Goal: Ask a question

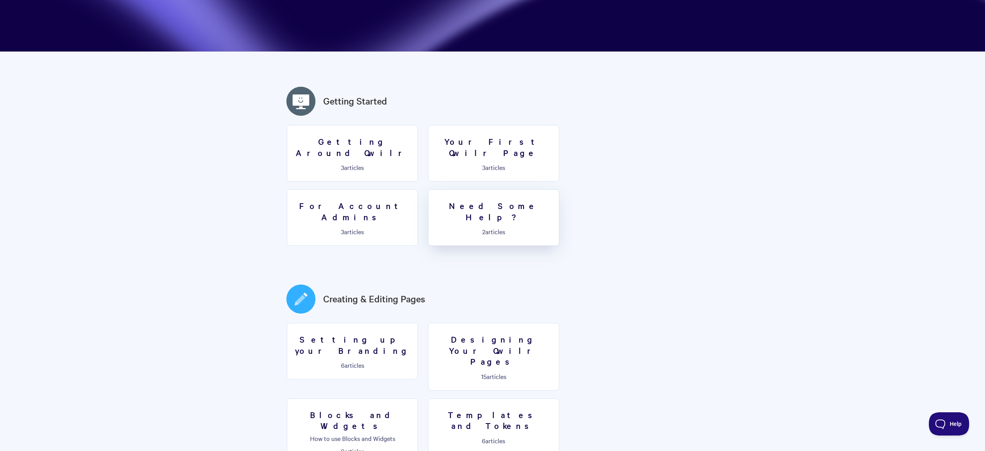
scroll to position [230, 0]
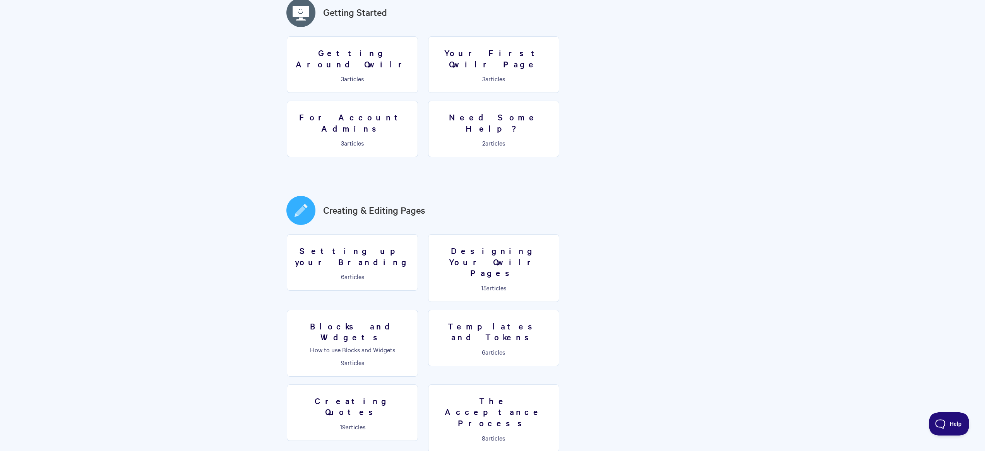
click at [418, 384] on link "Creating Quotes 19 articles" at bounding box center [352, 412] width 131 height 56
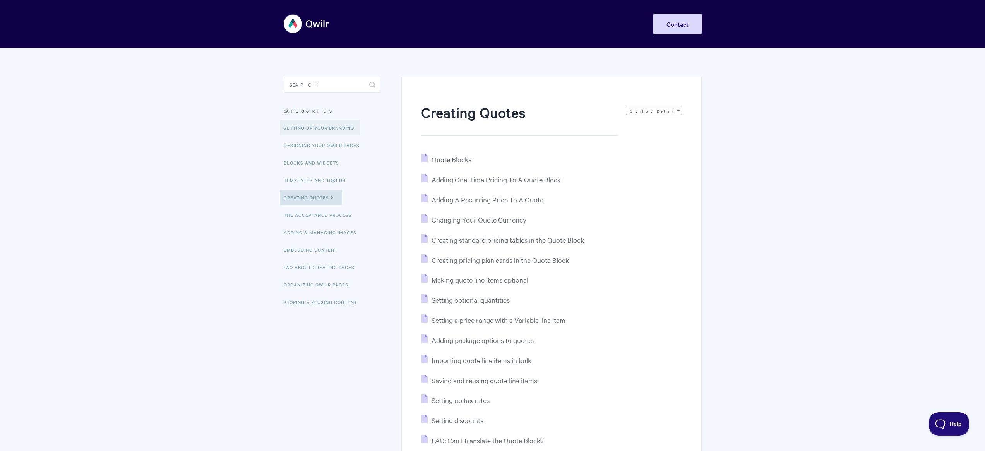
click at [331, 128] on link "Setting up your Branding" at bounding box center [320, 127] width 80 height 15
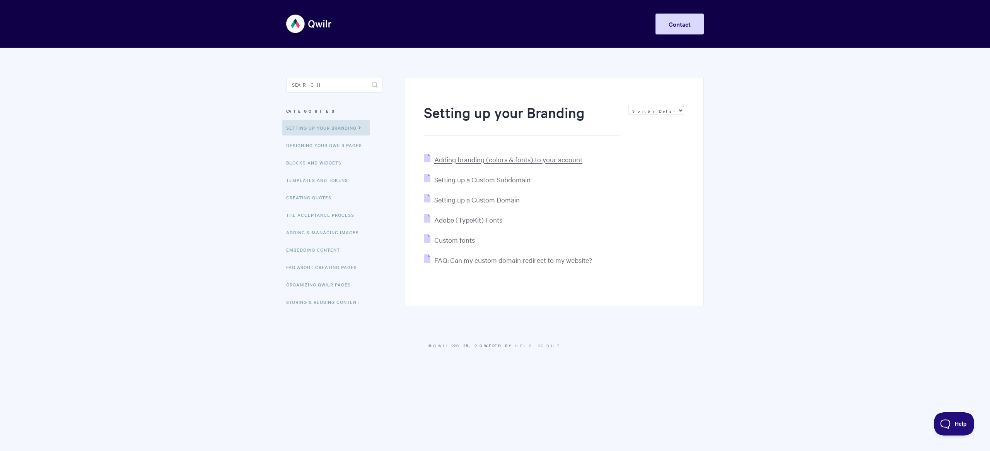
click at [496, 163] on span "Adding branding (colors & fonts) to your account" at bounding box center [508, 159] width 148 height 9
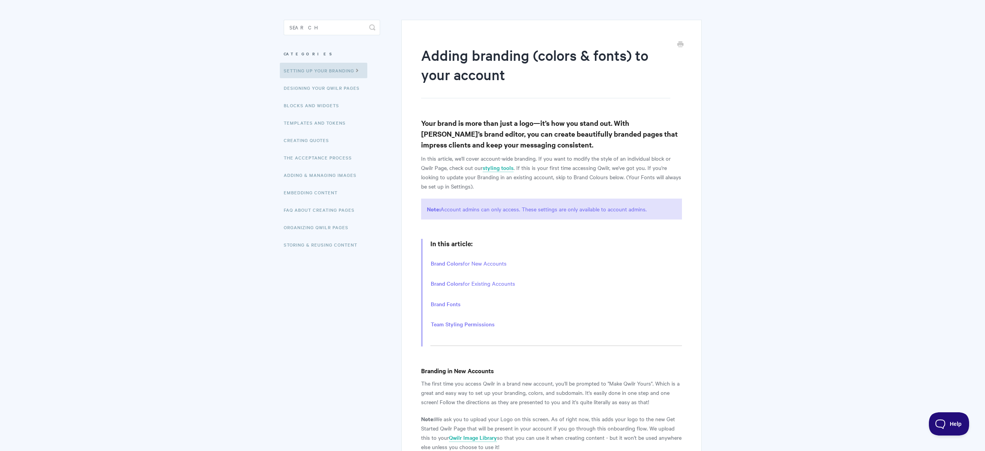
scroll to position [55, 0]
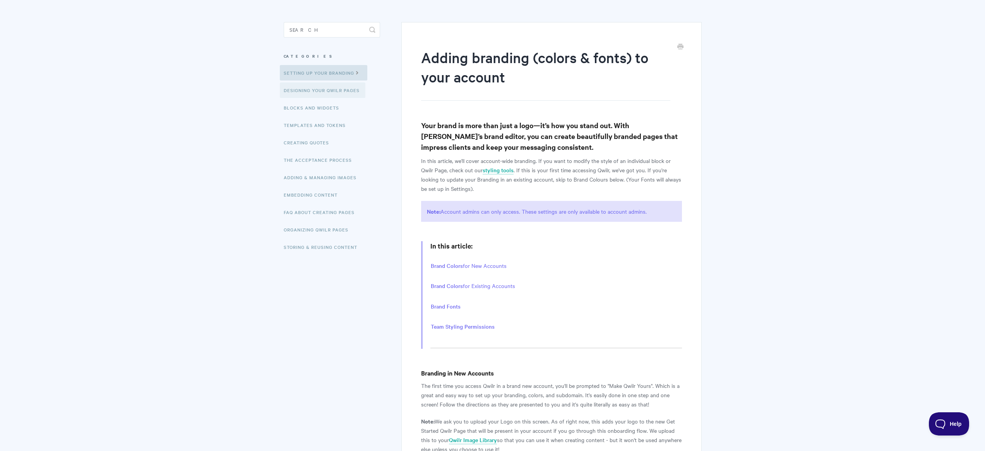
click at [294, 89] on link "Designing Your Qwilr Pages" at bounding box center [322, 89] width 85 height 15
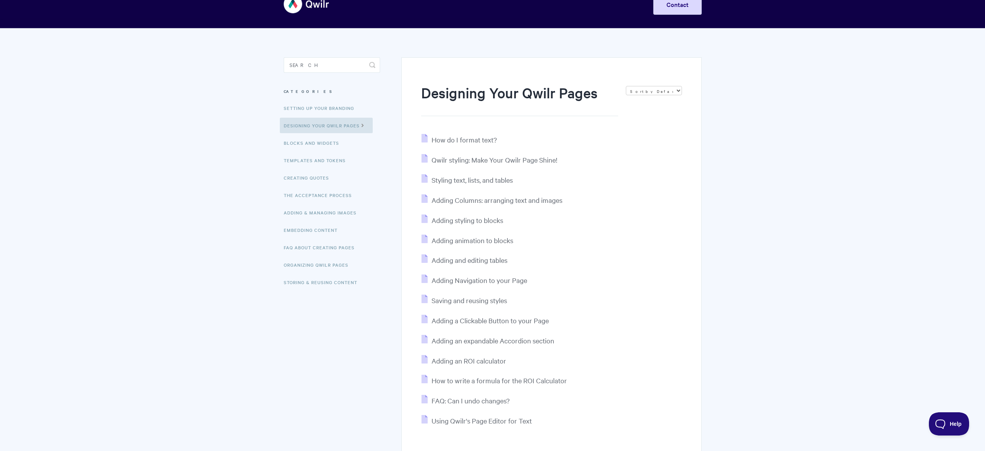
scroll to position [91, 0]
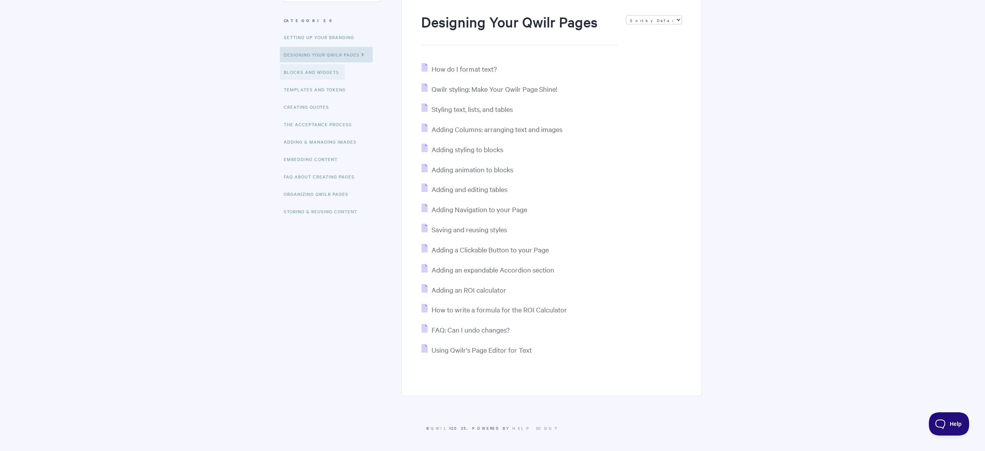
click at [321, 72] on link "Blocks and Widgets" at bounding box center [312, 71] width 65 height 15
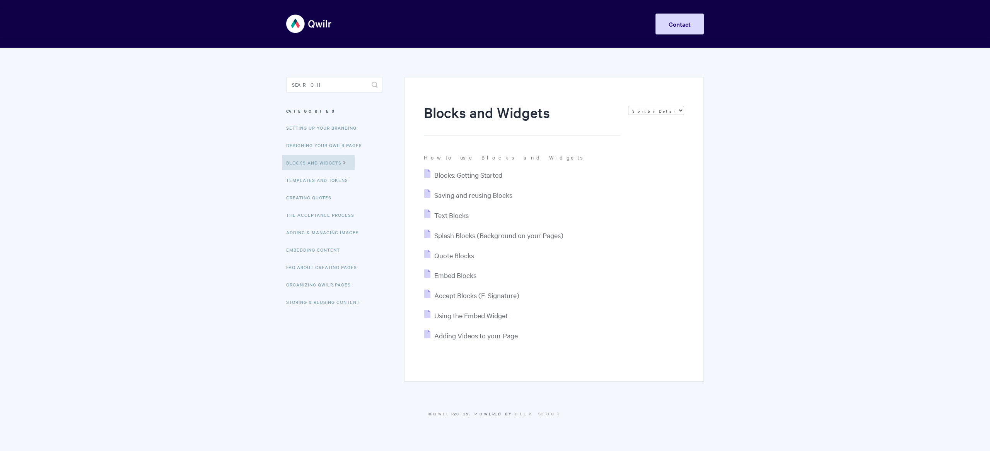
click at [316, 97] on aside "Toggle Search Categories Setting up your Branding Designing Your Qwilr Pages Bl…" at bounding box center [334, 200] width 96 height 246
click at [315, 177] on link "Templates and Tokens" at bounding box center [318, 179] width 72 height 15
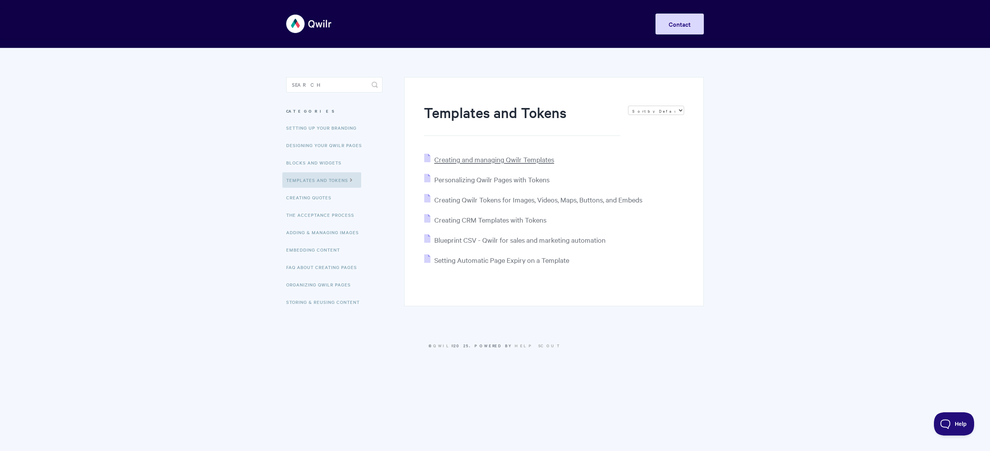
click at [492, 157] on span "Creating and managing Qwilr Templates" at bounding box center [494, 159] width 120 height 9
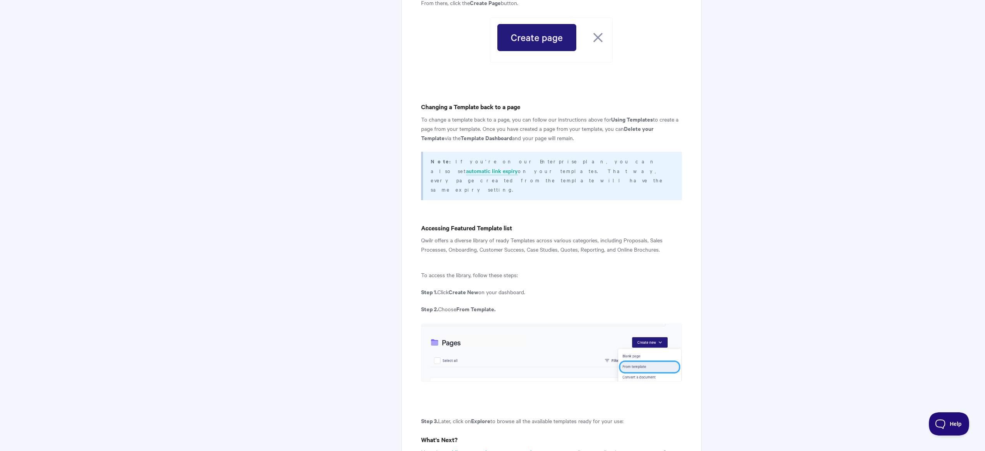
scroll to position [2881, 0]
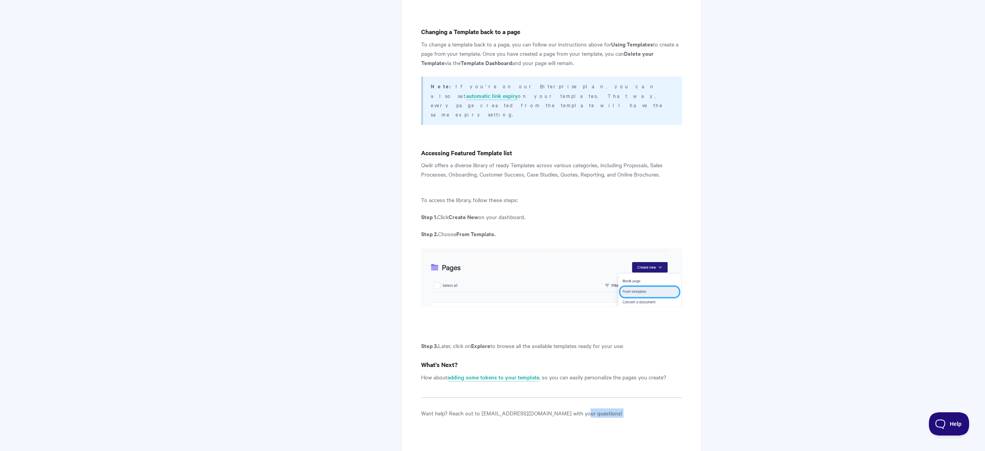
click at [622, 248] on img at bounding box center [551, 277] width 260 height 58
click at [641, 248] on img at bounding box center [551, 277] width 260 height 58
click at [439, 248] on img at bounding box center [551, 277] width 260 height 58
click at [441, 248] on img at bounding box center [551, 277] width 260 height 58
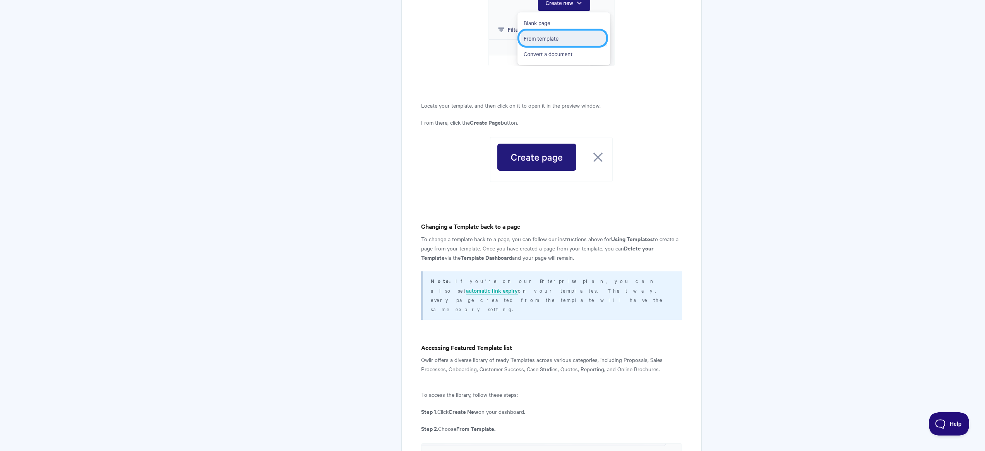
scroll to position [2383, 0]
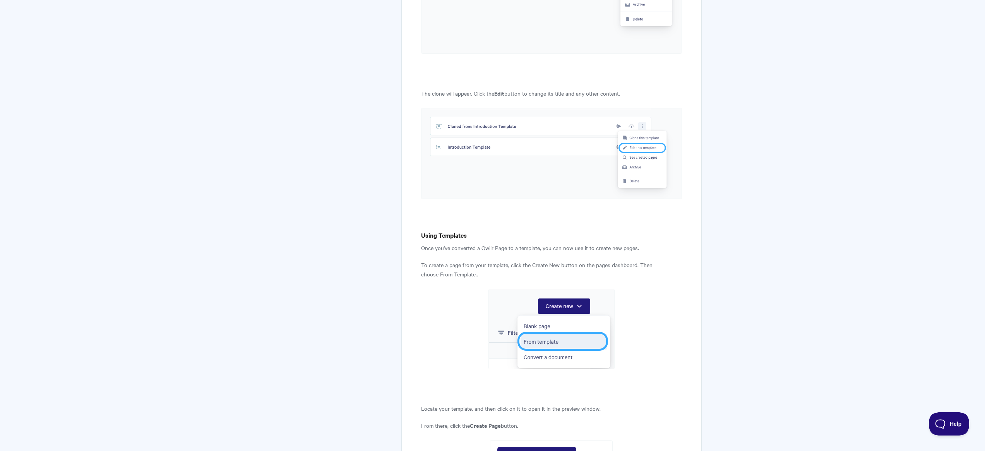
click at [575, 289] on img at bounding box center [551, 329] width 126 height 80
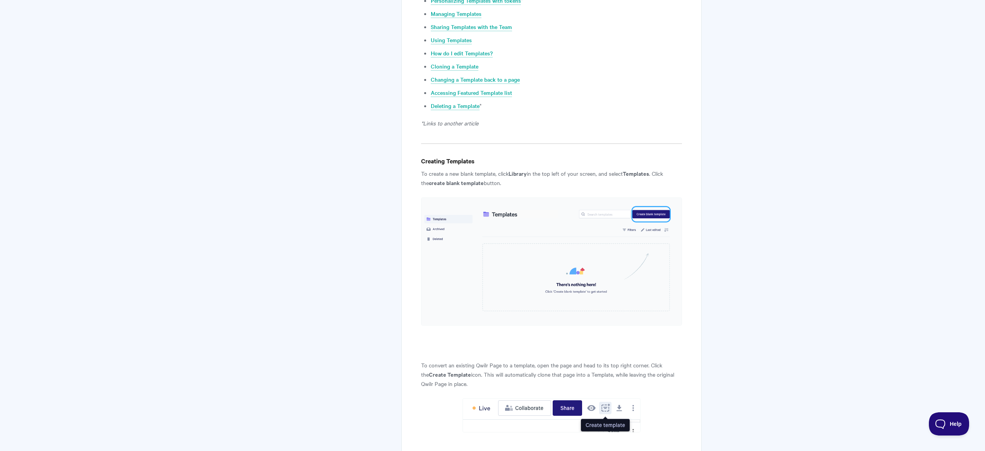
scroll to position [0, 0]
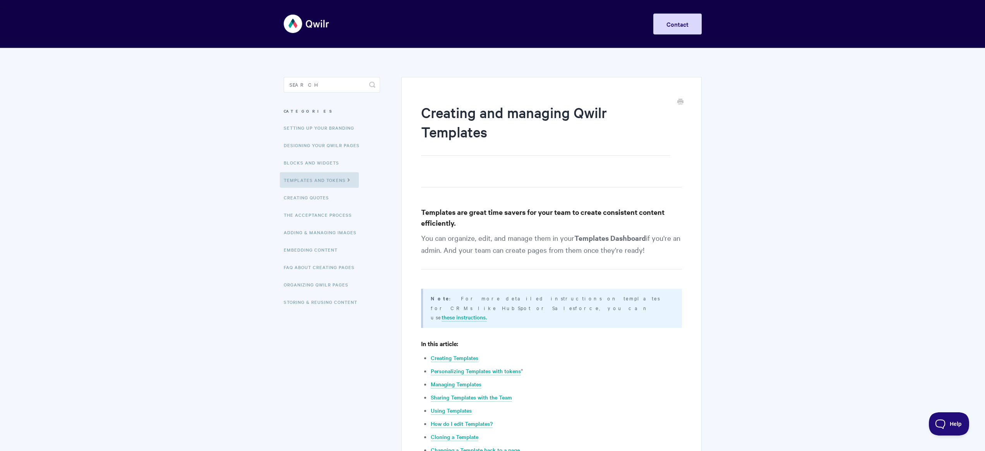
click at [695, 15] on link "Contact" at bounding box center [677, 24] width 48 height 21
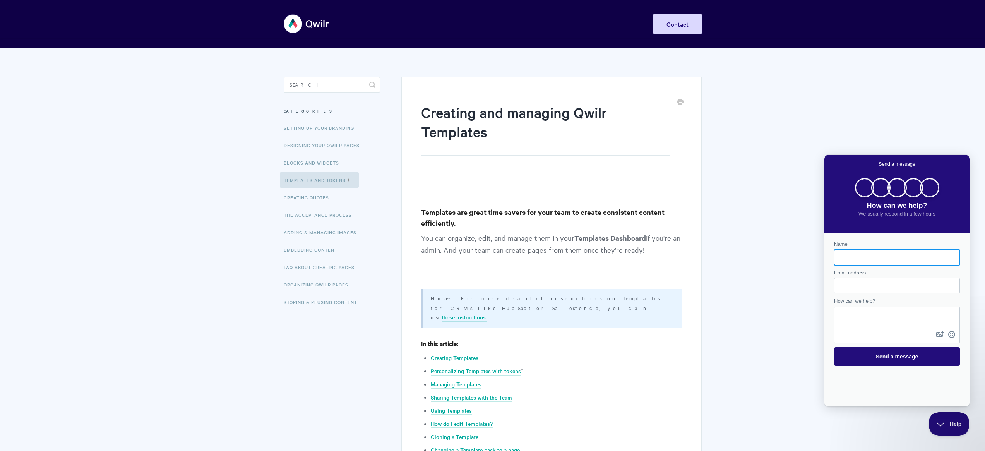
click at [867, 262] on input "Name" at bounding box center [896, 257] width 113 height 14
click at [305, 27] on img at bounding box center [307, 23] width 46 height 29
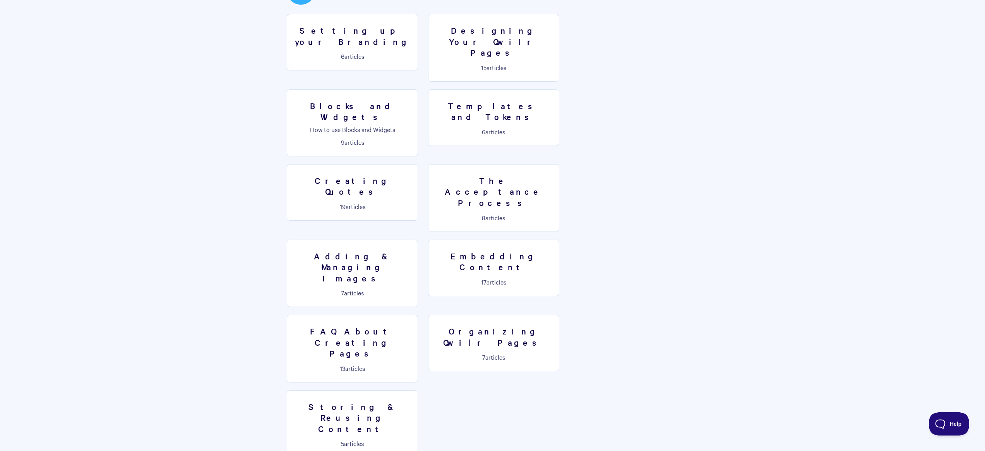
scroll to position [389, 0]
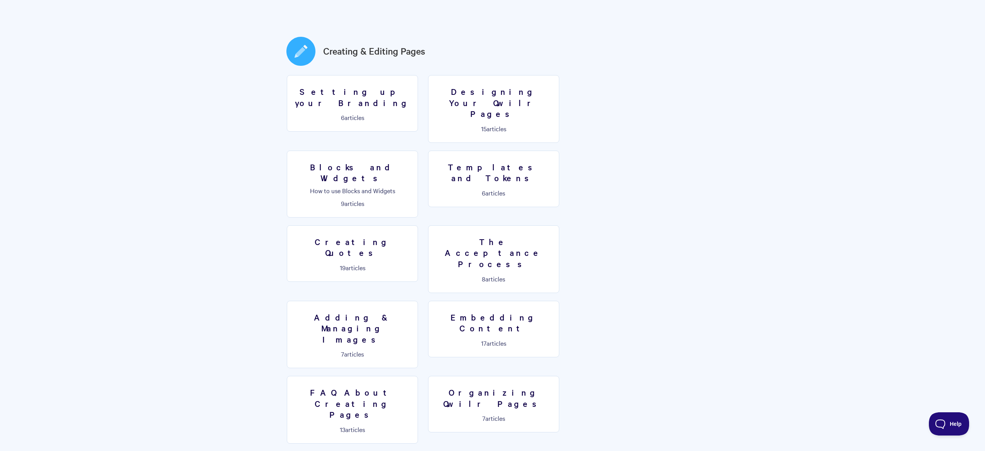
click at [310, 35] on h2 "Creating & Editing Pages" at bounding box center [493, 51] width 418 height 32
click at [300, 35] on h2 "Creating & Editing Pages" at bounding box center [493, 51] width 418 height 32
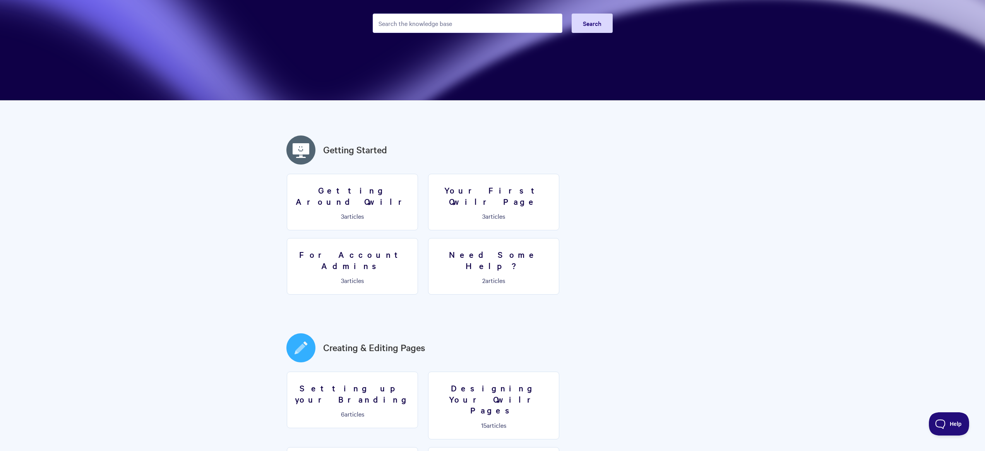
scroll to position [0, 0]
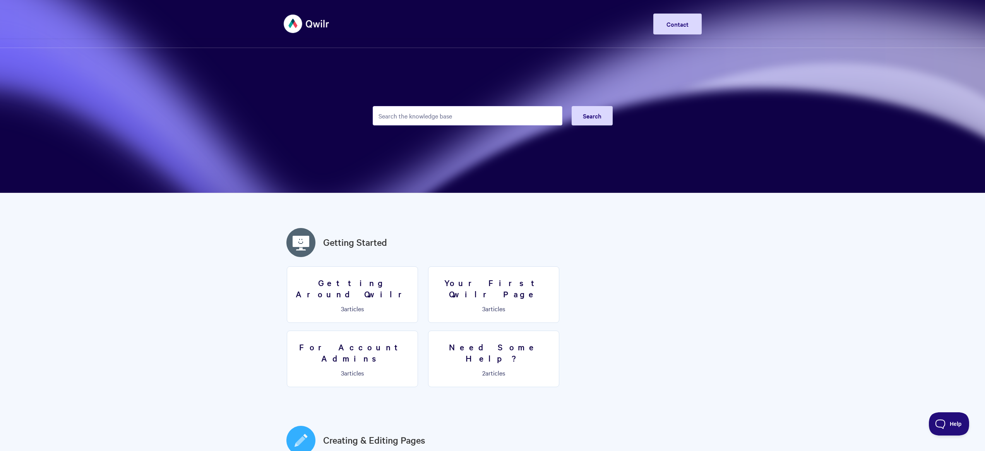
click at [520, 113] on input "Search the knowledge base" at bounding box center [468, 115] width 190 height 19
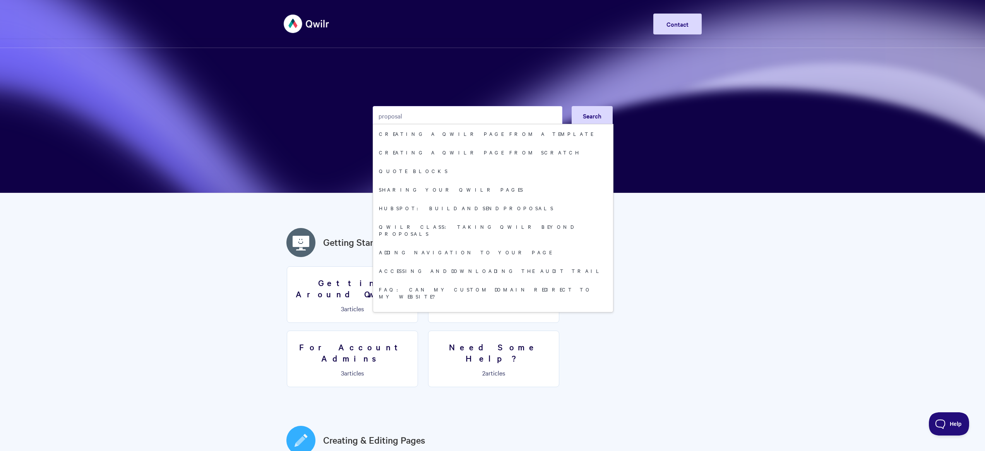
type input "proposal"
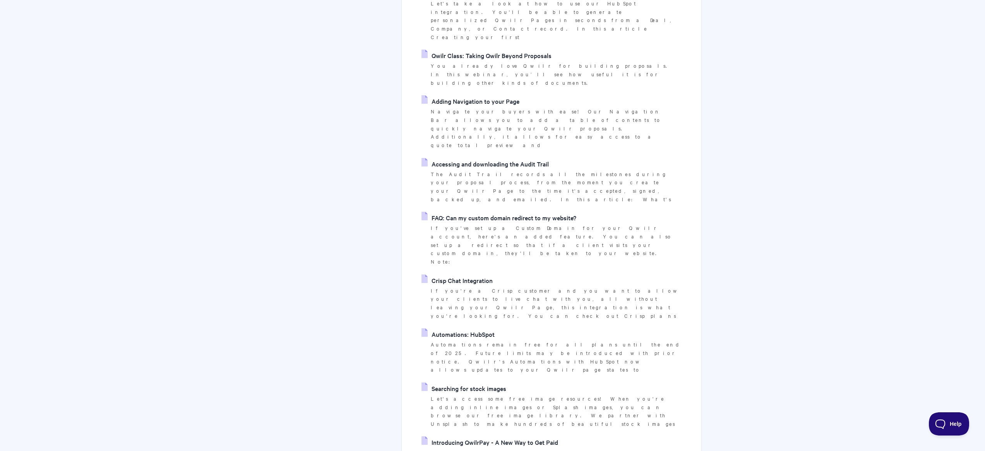
scroll to position [130, 0]
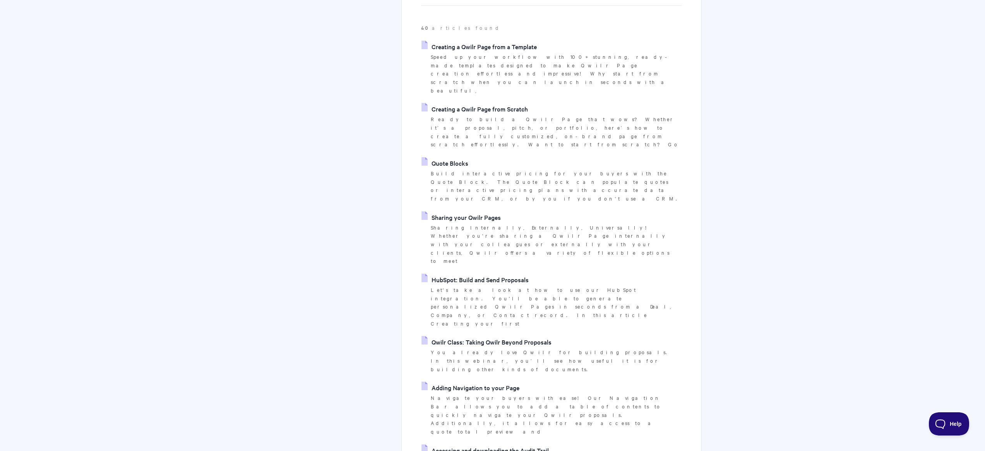
click at [494, 46] on link "Creating a Qwilr Page from a Template" at bounding box center [478, 47] width 115 height 12
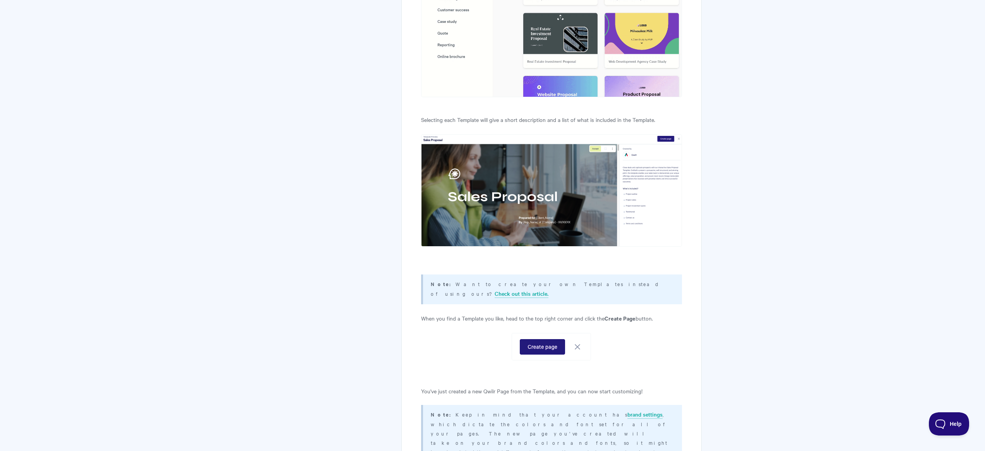
scroll to position [1263, 0]
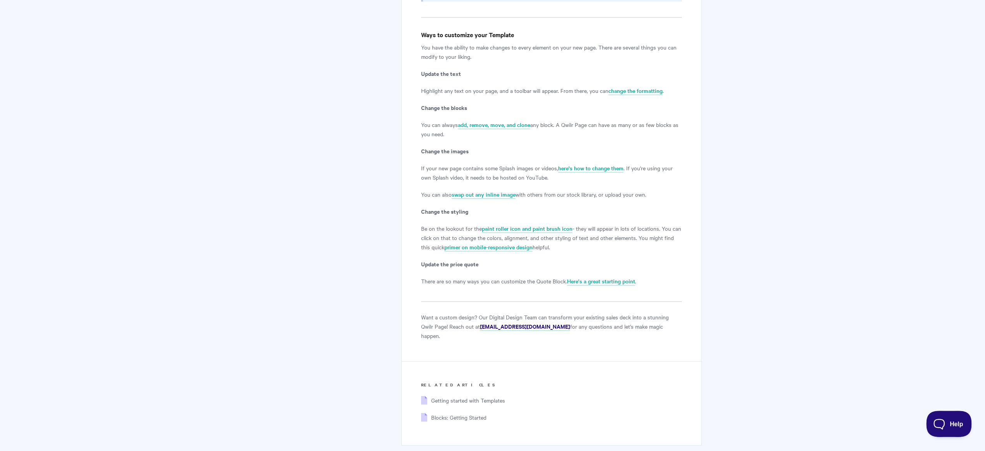
click at [938, 415] on button "Help" at bounding box center [946, 421] width 40 height 23
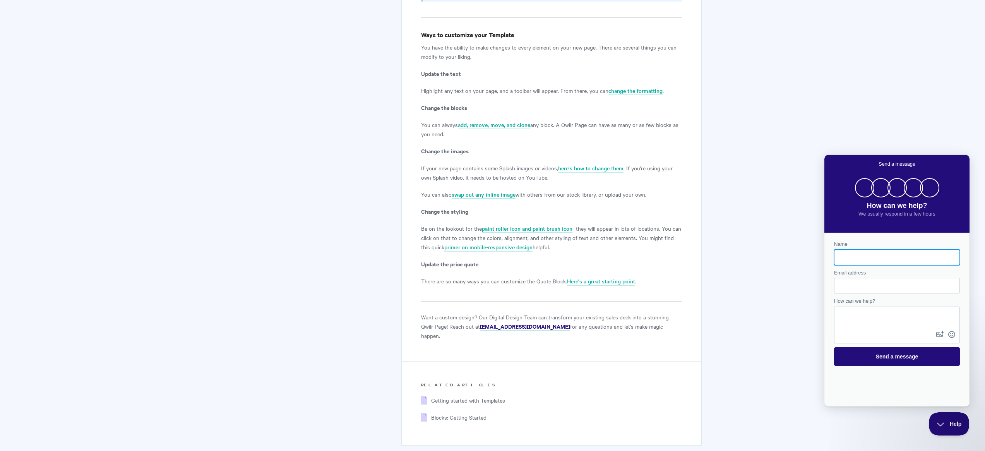
scroll to position [0, 0]
click at [855, 258] on input "Name" at bounding box center [896, 257] width 113 height 14
type input "[PERSON_NAME]"
click at [874, 284] on input "Email address" at bounding box center [896, 286] width 113 height 14
type input "[EMAIL_ADDRESS][PERSON_NAME][DOMAIN_NAME]"
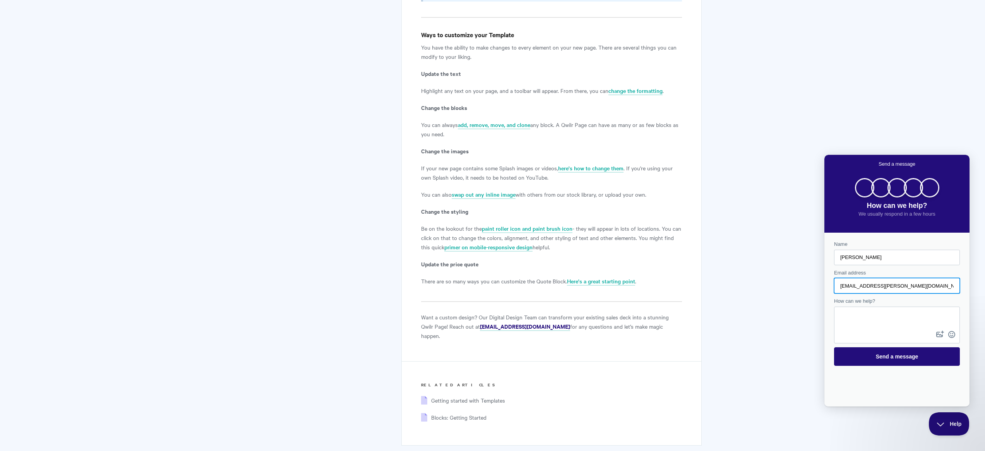
click at [884, 315] on textarea "How can we help?" at bounding box center [896, 318] width 124 height 22
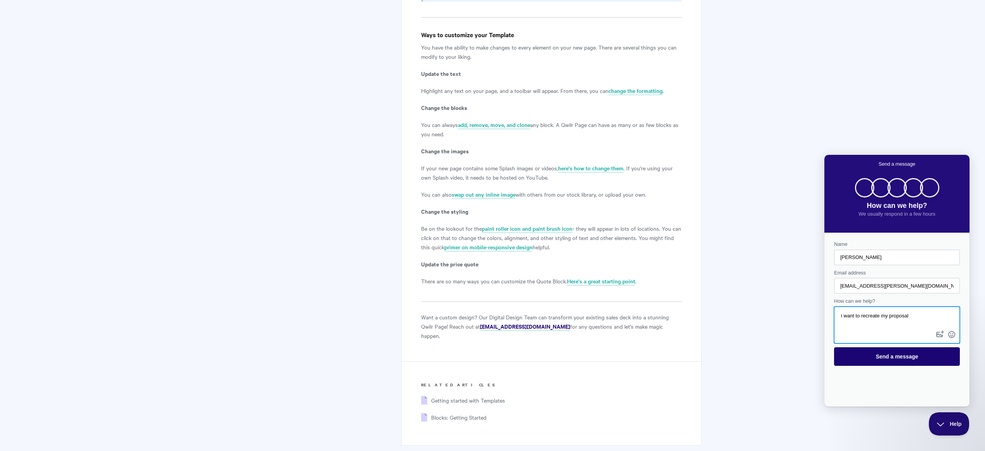
type textarea "i want to recreate my proposal"
click at [939, 354] on span "Send a message" at bounding box center [896, 356] width 109 height 18
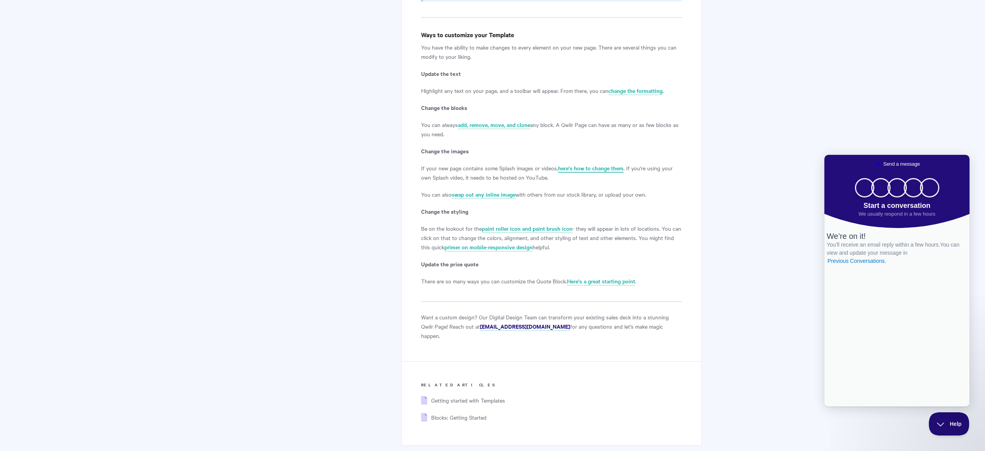
click at [589, 164] on link "here's how to change them" at bounding box center [590, 168] width 65 height 9
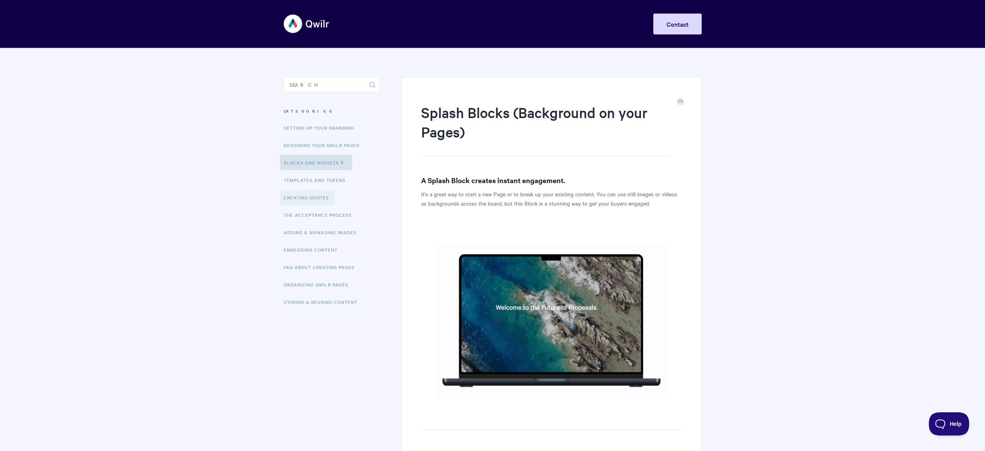
click at [311, 198] on link "Creating Quotes" at bounding box center [307, 197] width 55 height 15
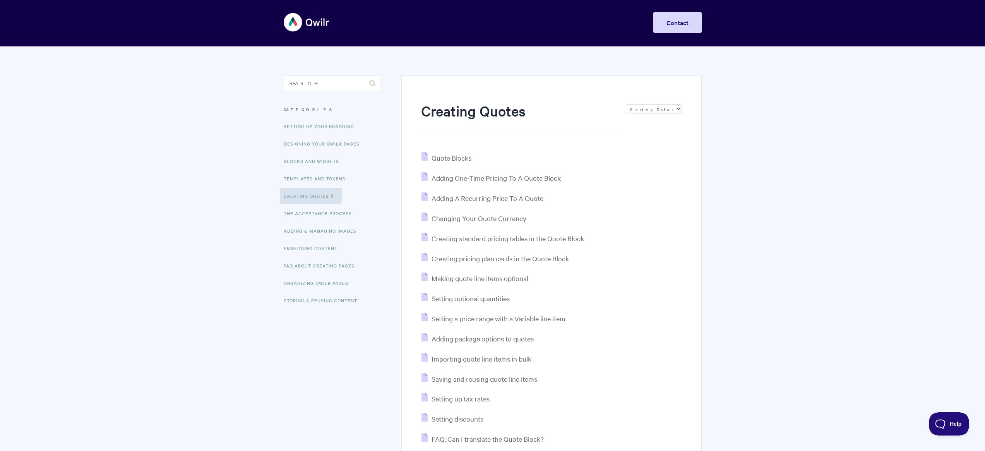
scroll to position [159, 0]
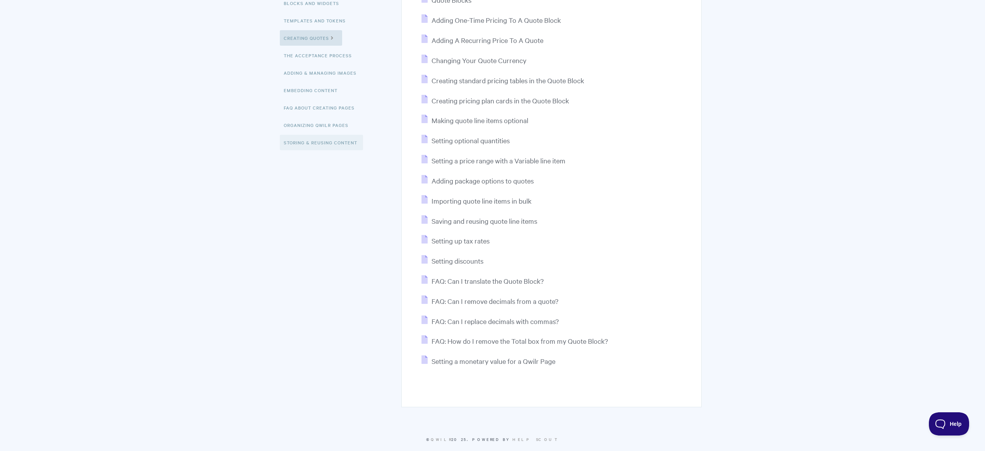
click at [318, 139] on link "Storing & Reusing Content" at bounding box center [321, 142] width 83 height 15
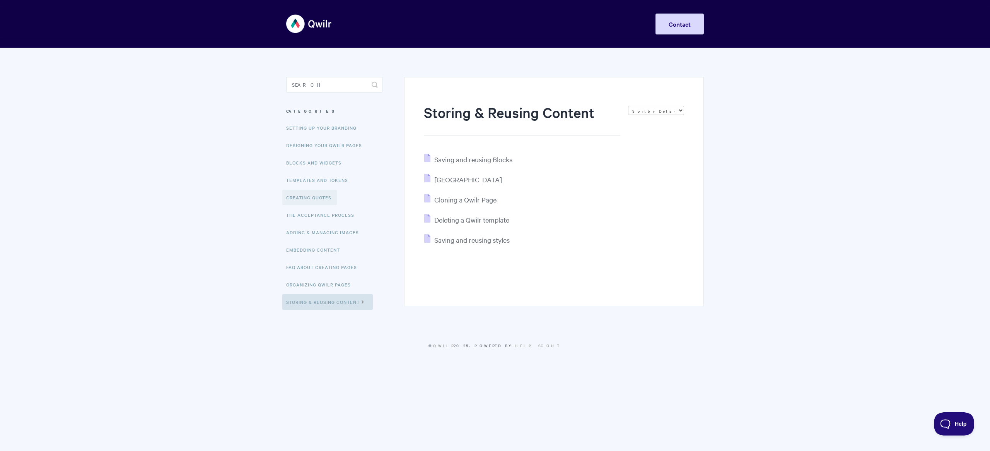
click at [314, 196] on link "Creating Quotes" at bounding box center [309, 197] width 55 height 15
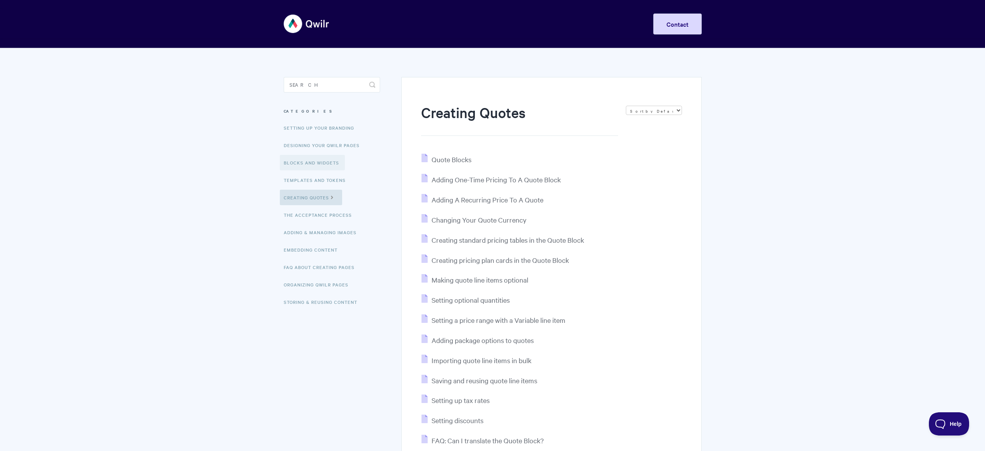
click at [320, 165] on link "Blocks and Widgets" at bounding box center [312, 162] width 65 height 15
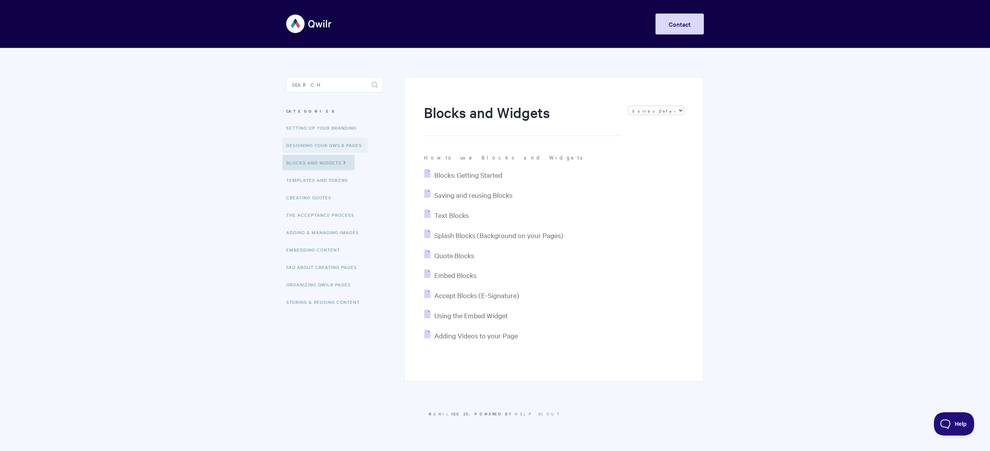
click at [328, 144] on link "Designing Your Qwilr Pages" at bounding box center [324, 144] width 85 height 15
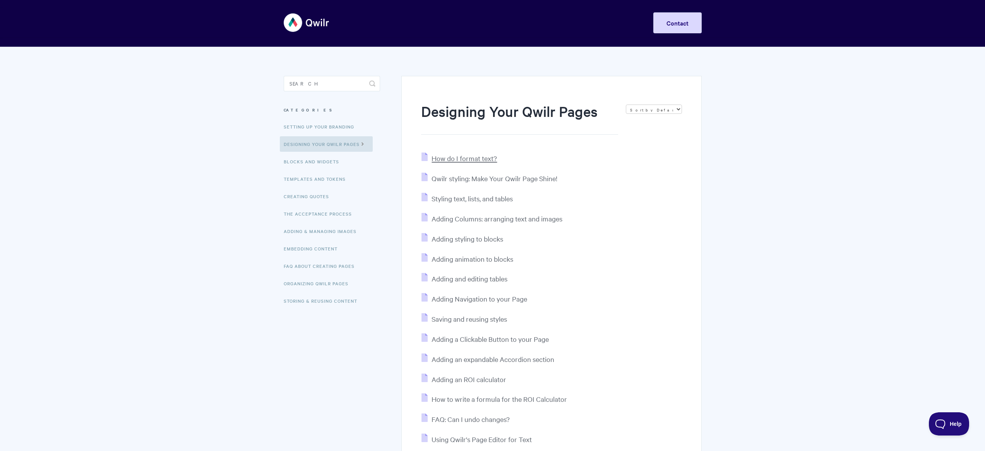
scroll to position [2, 0]
click at [332, 123] on link "Setting up your Branding" at bounding box center [320, 125] width 80 height 15
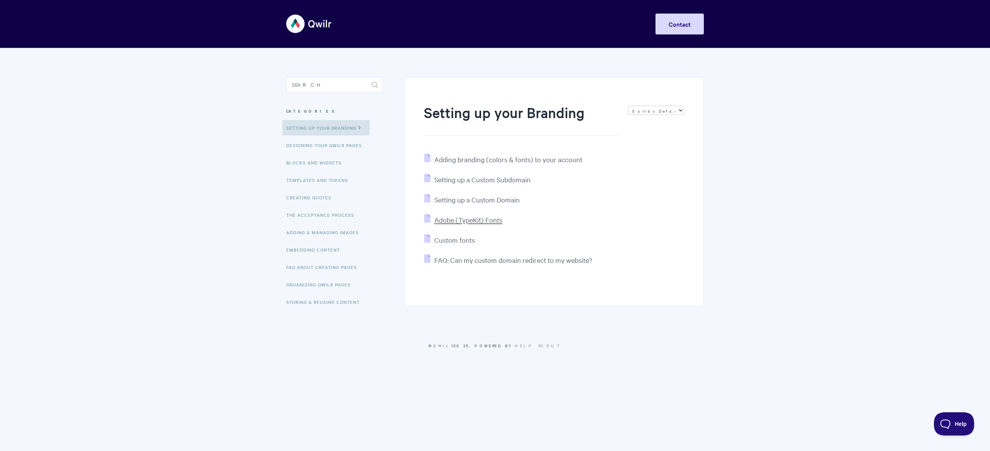
click at [501, 222] on span "Adobe (TypeKit) Fonts" at bounding box center [468, 219] width 68 height 9
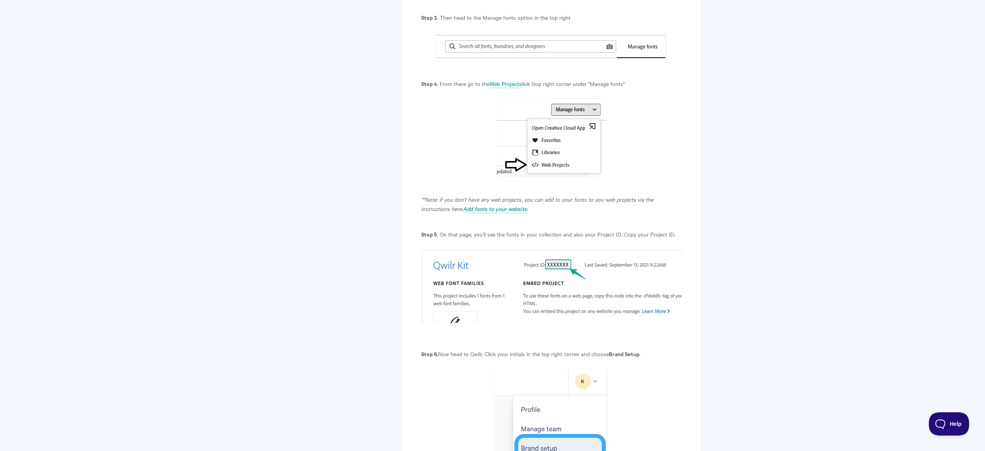
scroll to position [14, 0]
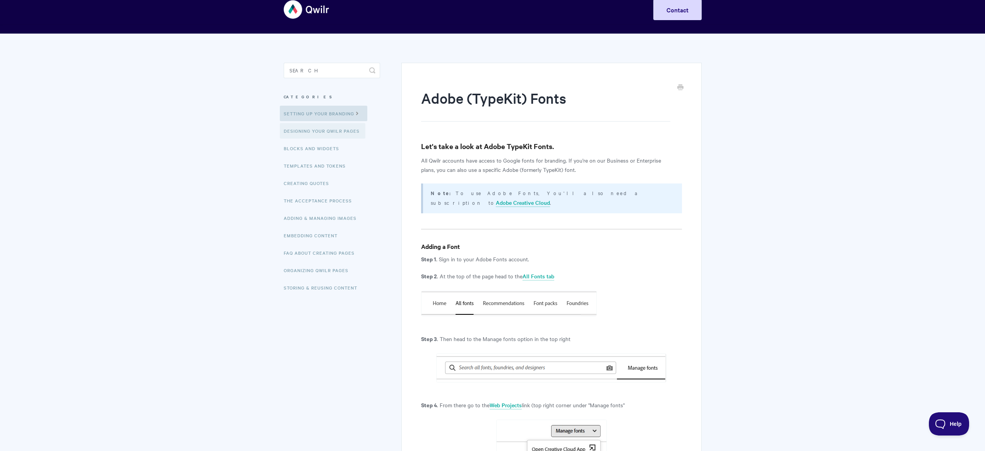
click at [312, 136] on link "Designing Your Qwilr Pages" at bounding box center [322, 130] width 85 height 15
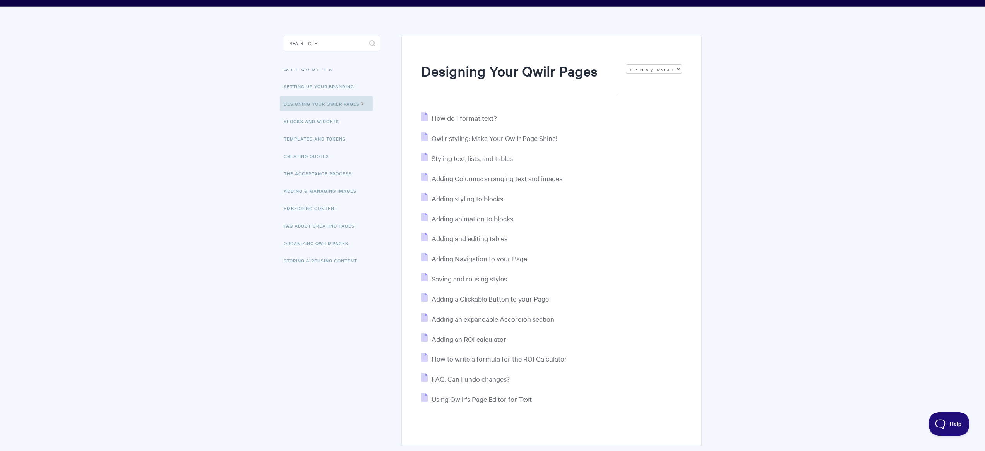
scroll to position [91, 0]
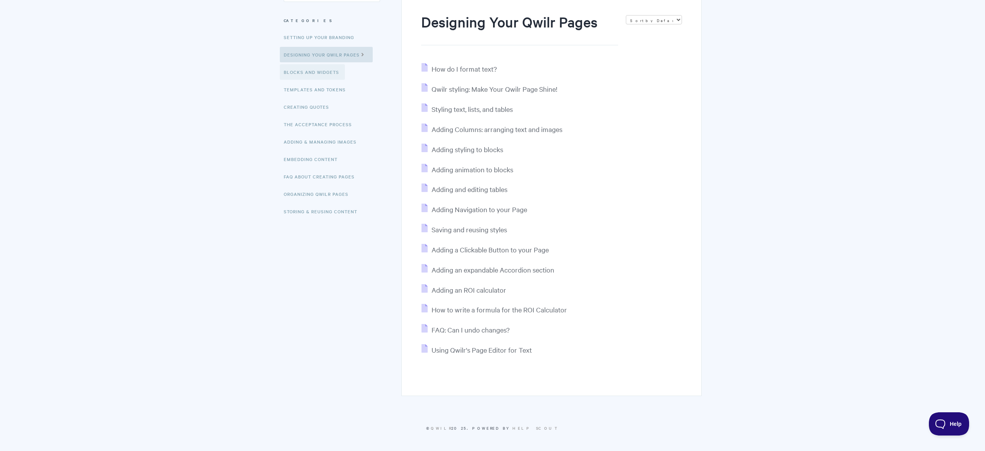
click at [324, 79] on link "Blocks and Widgets" at bounding box center [312, 71] width 65 height 15
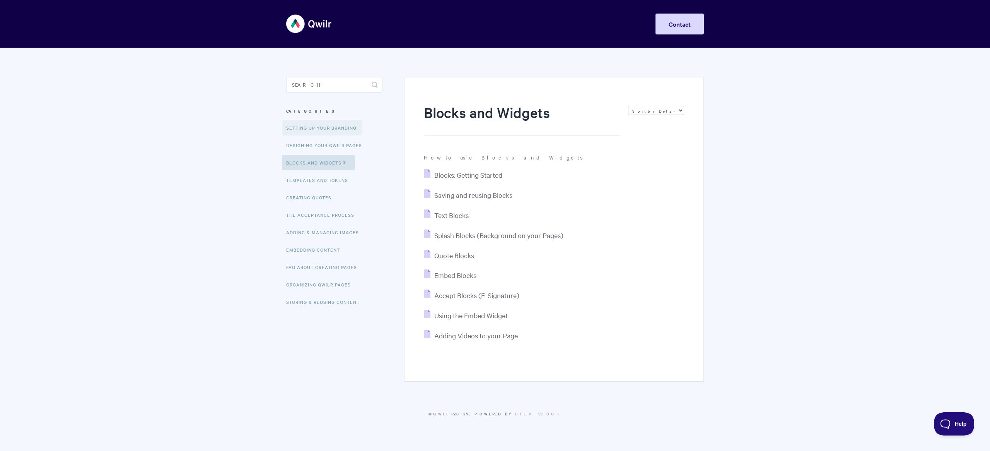
click at [305, 132] on link "Setting up your Branding" at bounding box center [322, 127] width 80 height 15
